Goal: Navigation & Orientation: Find specific page/section

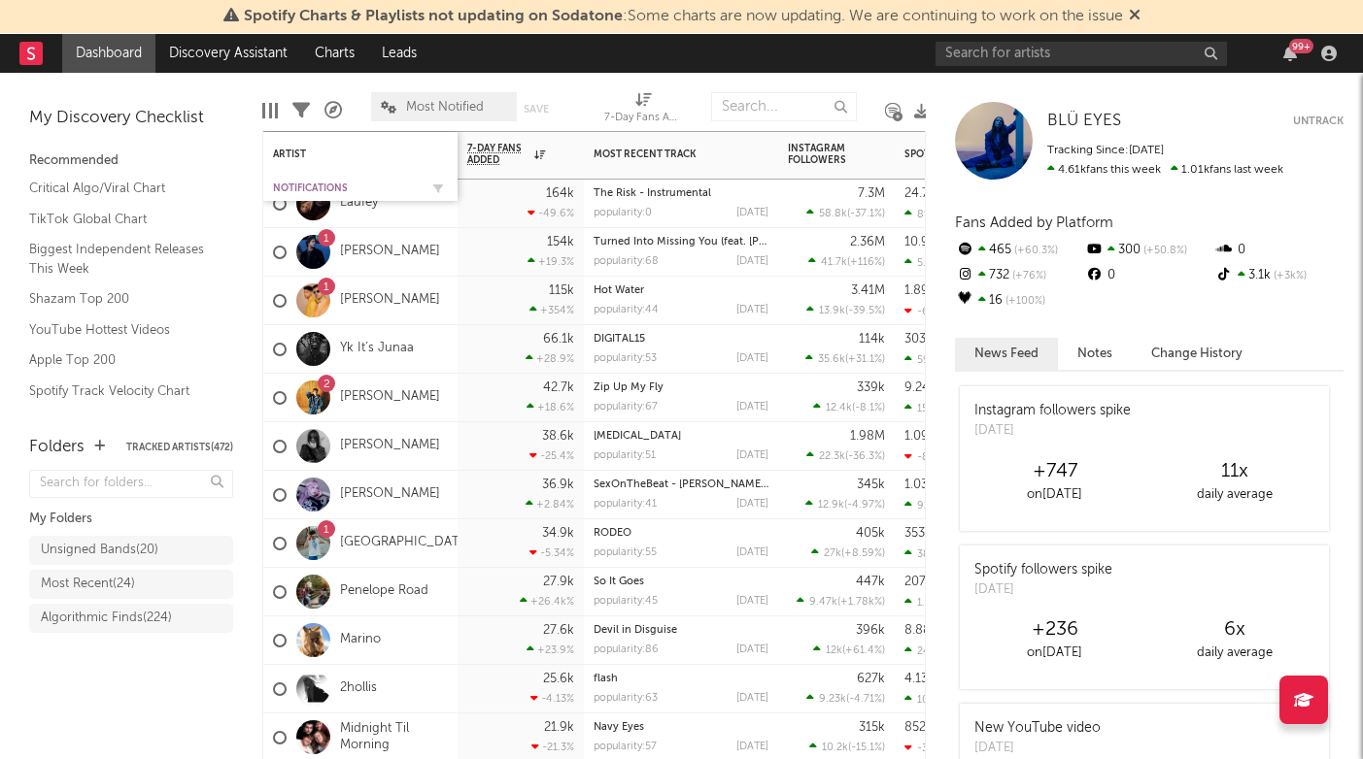
click at [299, 183] on div "Notifications" at bounding box center [346, 189] width 146 height 12
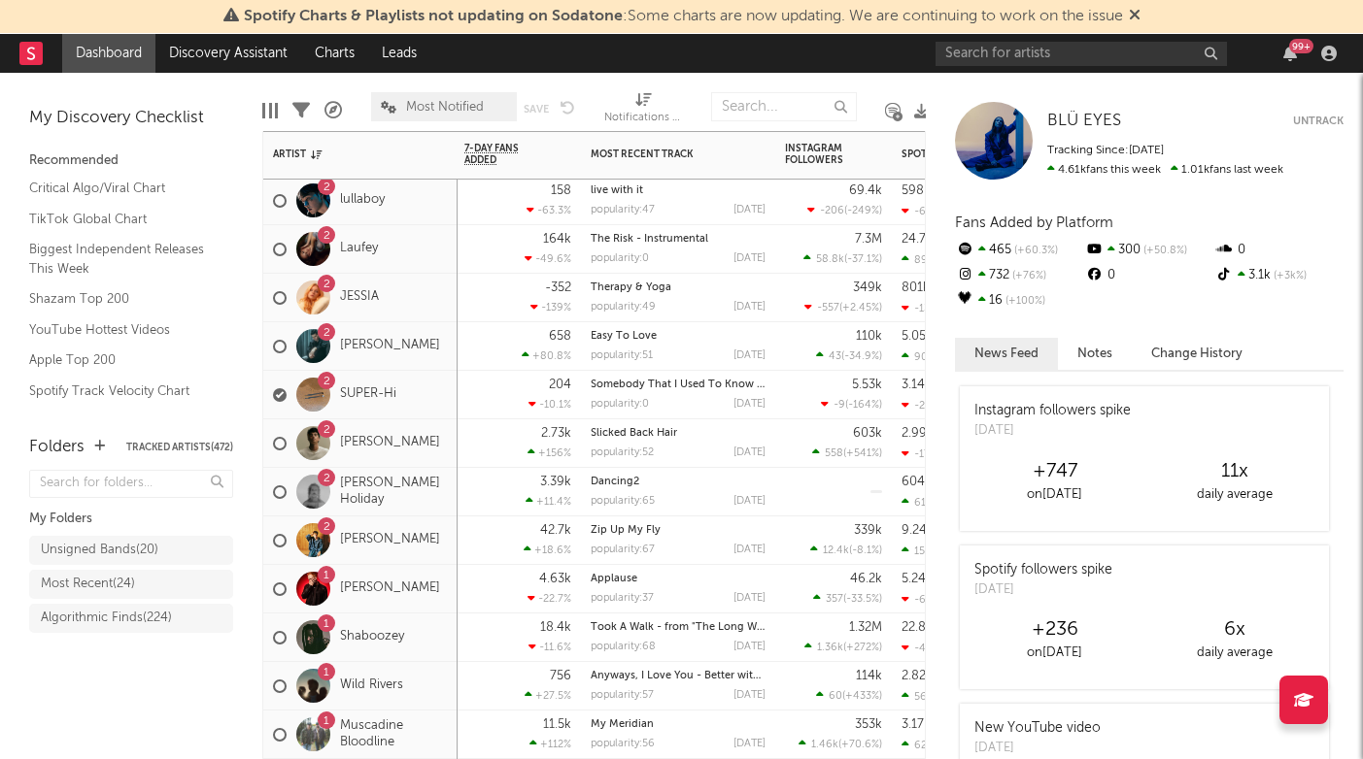
click at [434, 509] on div "2 [PERSON_NAME] Holiday" at bounding box center [360, 492] width 194 height 49
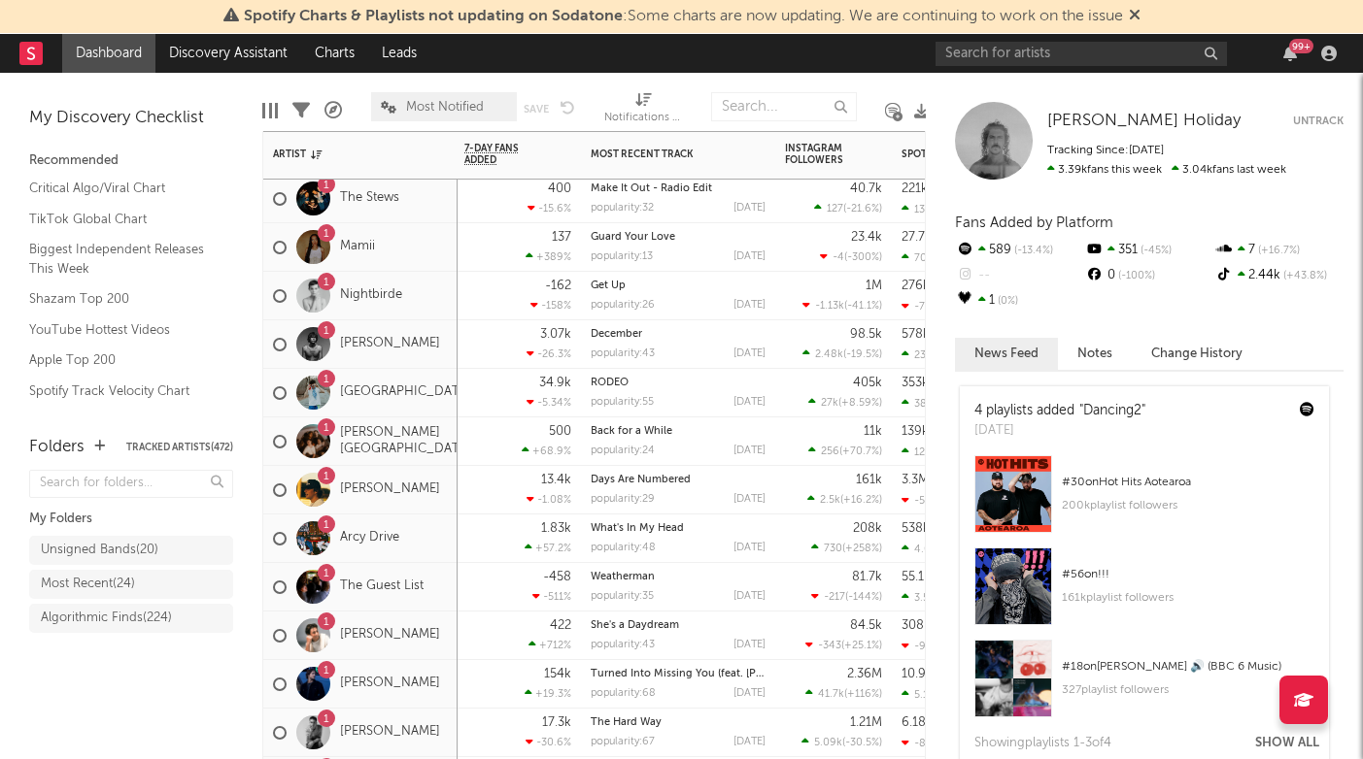
click at [434, 555] on div "[STREET_ADDRESS]" at bounding box center [360, 539] width 194 height 49
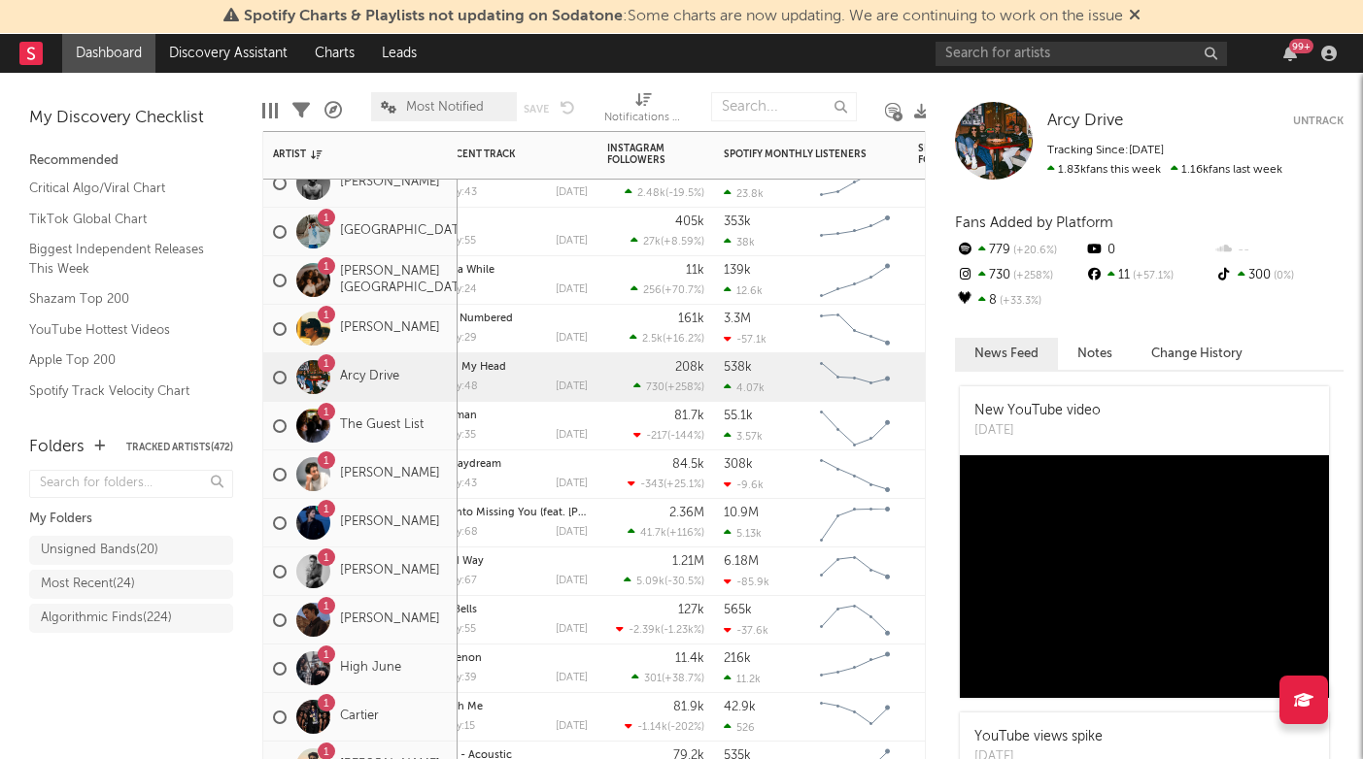
click at [440, 589] on div "1 [PERSON_NAME]" at bounding box center [356, 572] width 167 height 56
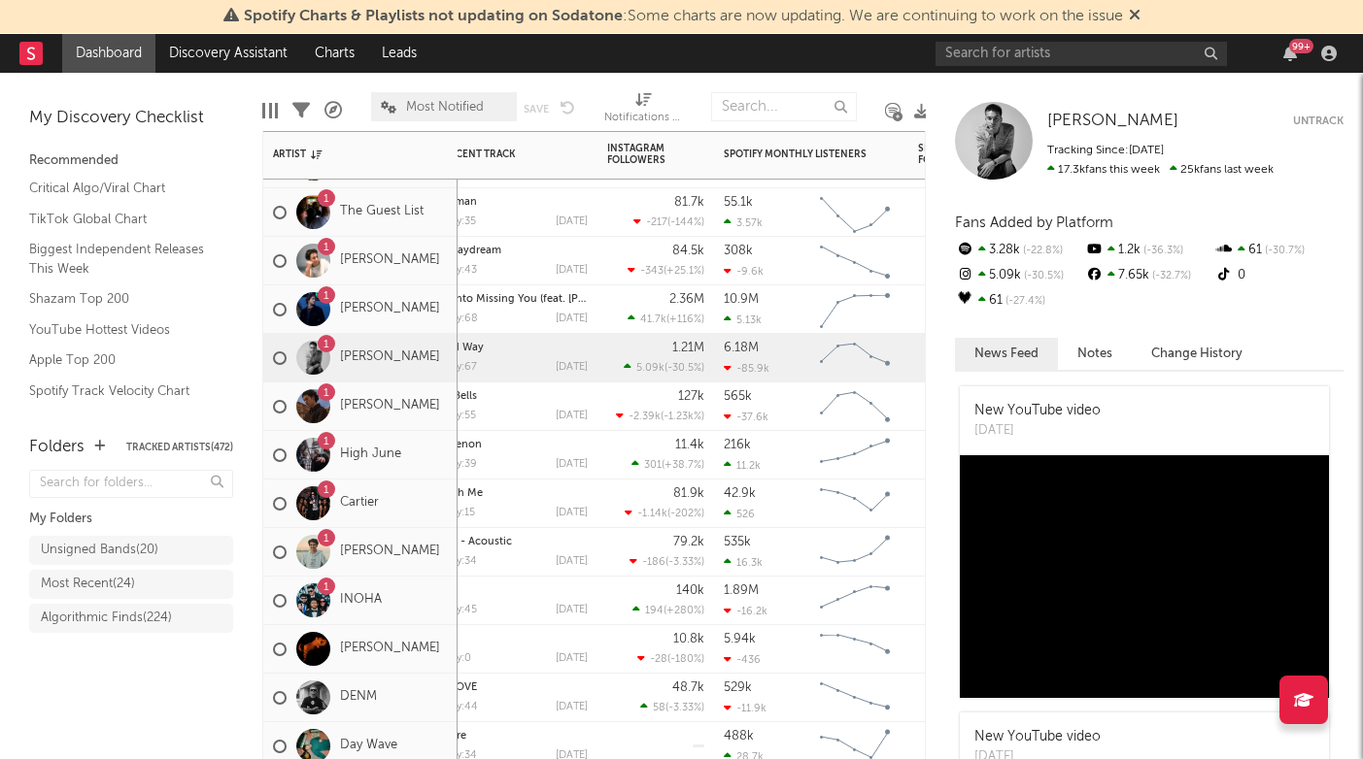
click at [416, 105] on span "Most Notified" at bounding box center [445, 107] width 78 height 13
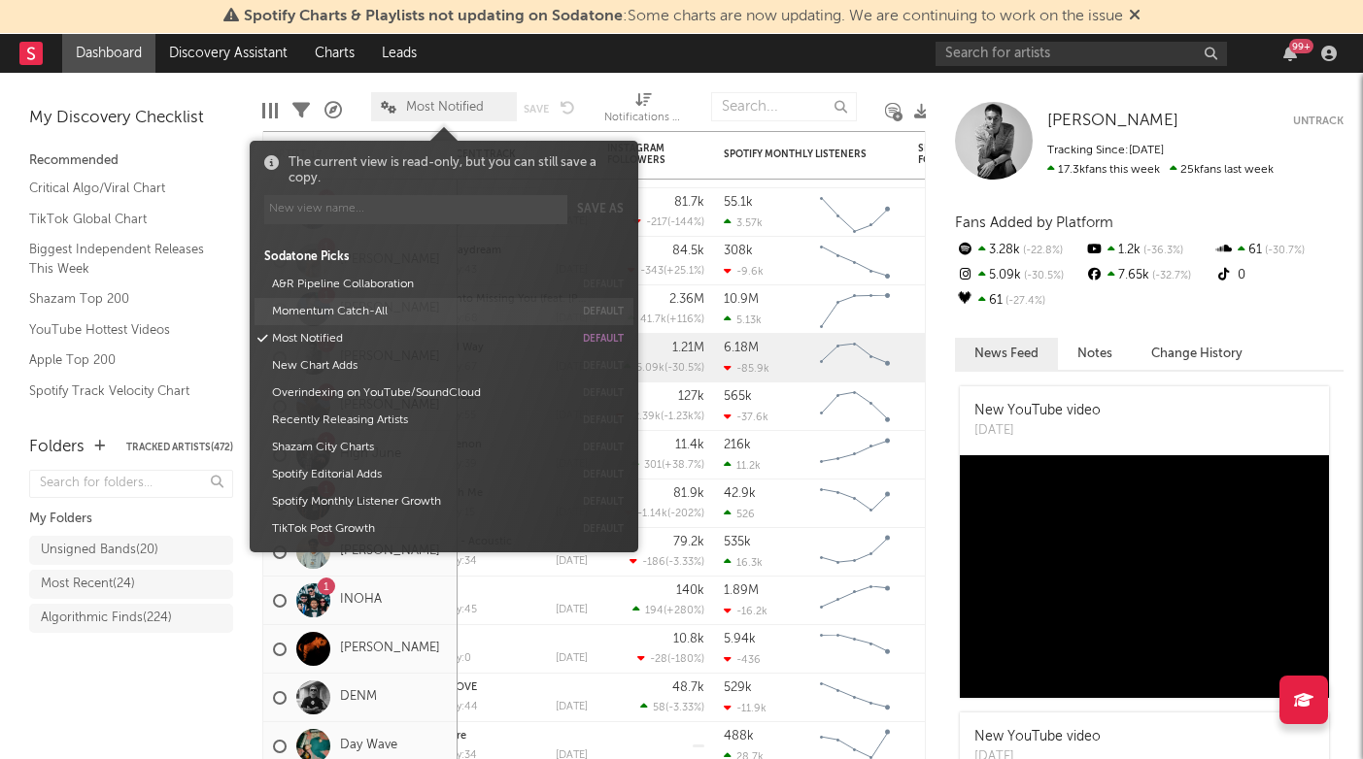
click at [354, 305] on button "Momentum Catch-All" at bounding box center [419, 311] width 308 height 27
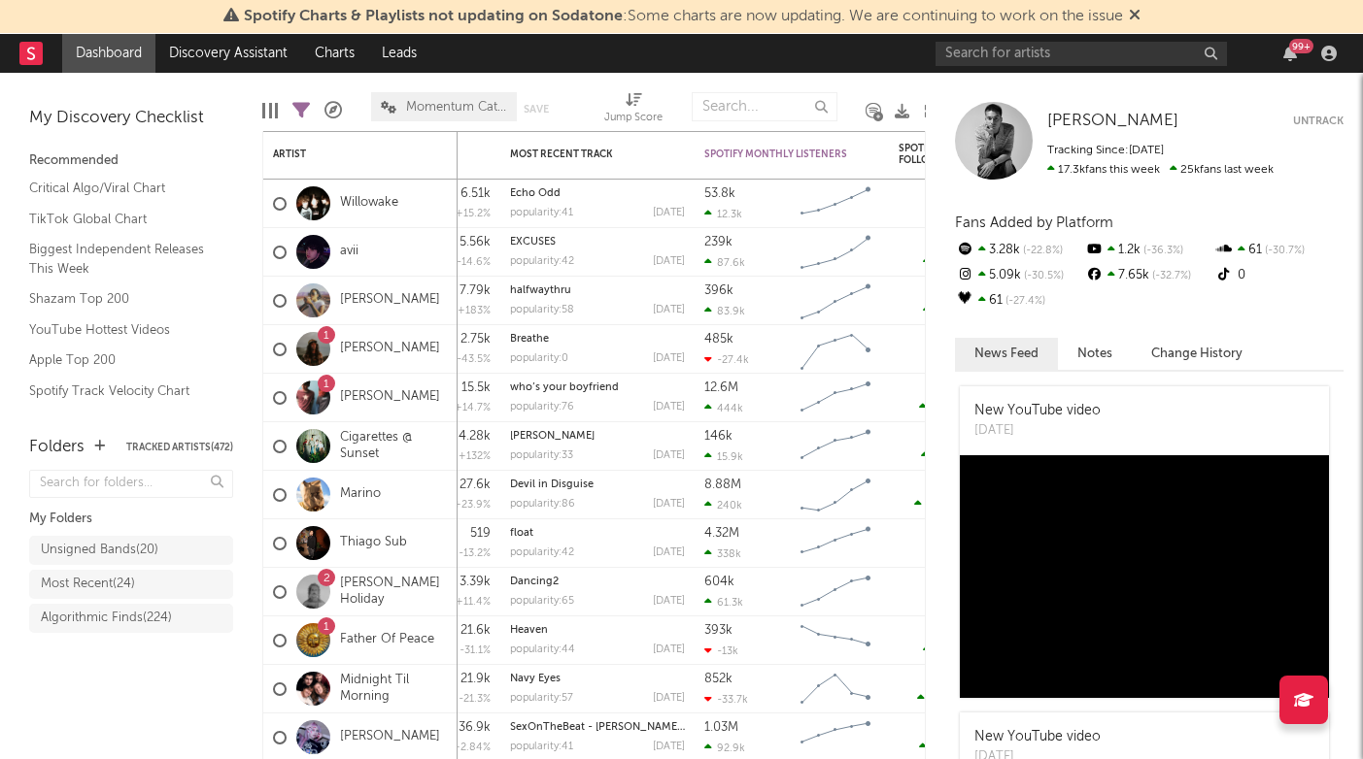
click at [164, 727] on div "Folders Tracked Artists ( 472 ) My Folders Unsigned Bands ( 20 ) Most Recent ( …" at bounding box center [131, 589] width 262 height 344
